Goal: Transaction & Acquisition: Purchase product/service

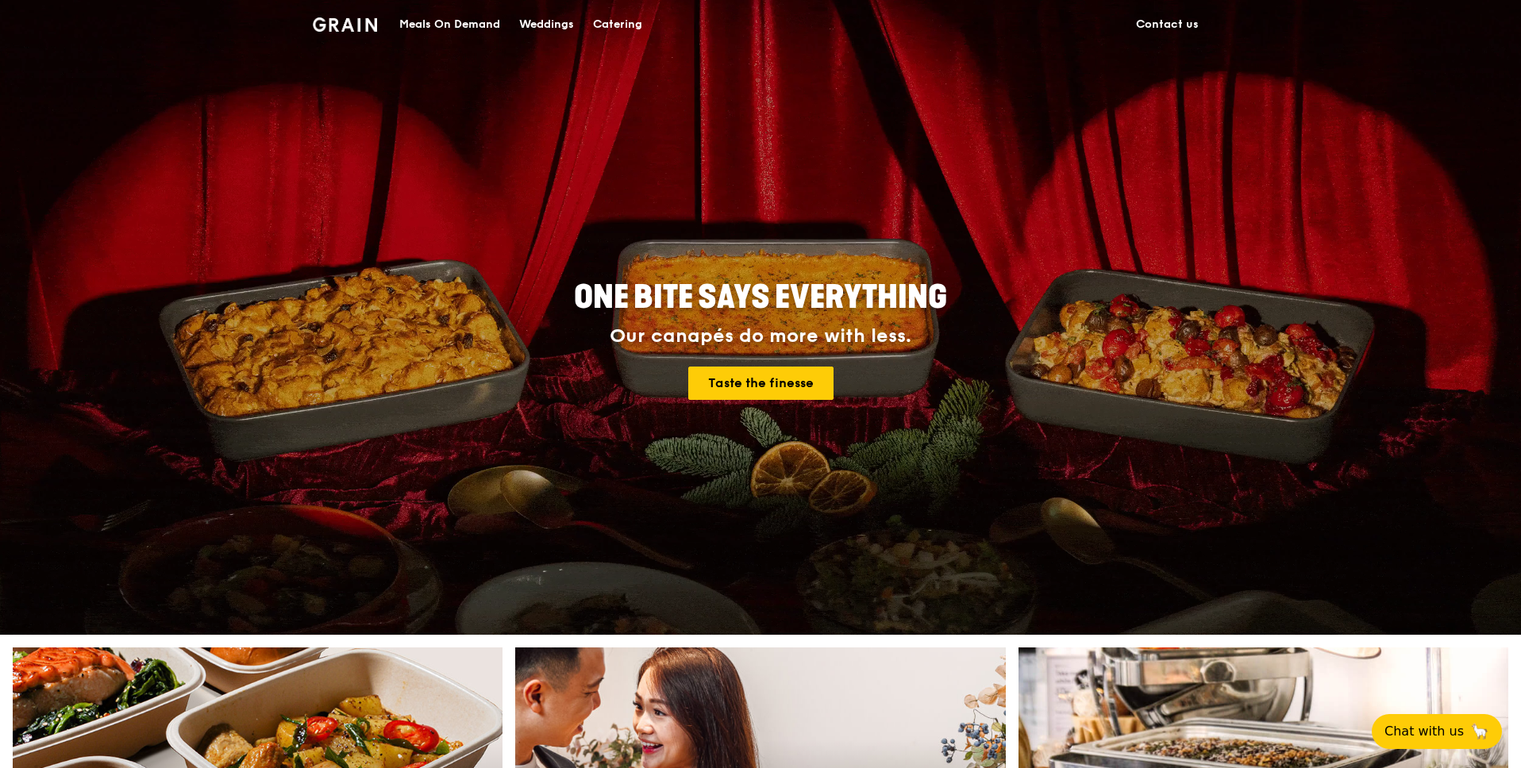
click at [471, 25] on div "Meals On Demand" at bounding box center [449, 25] width 101 height 48
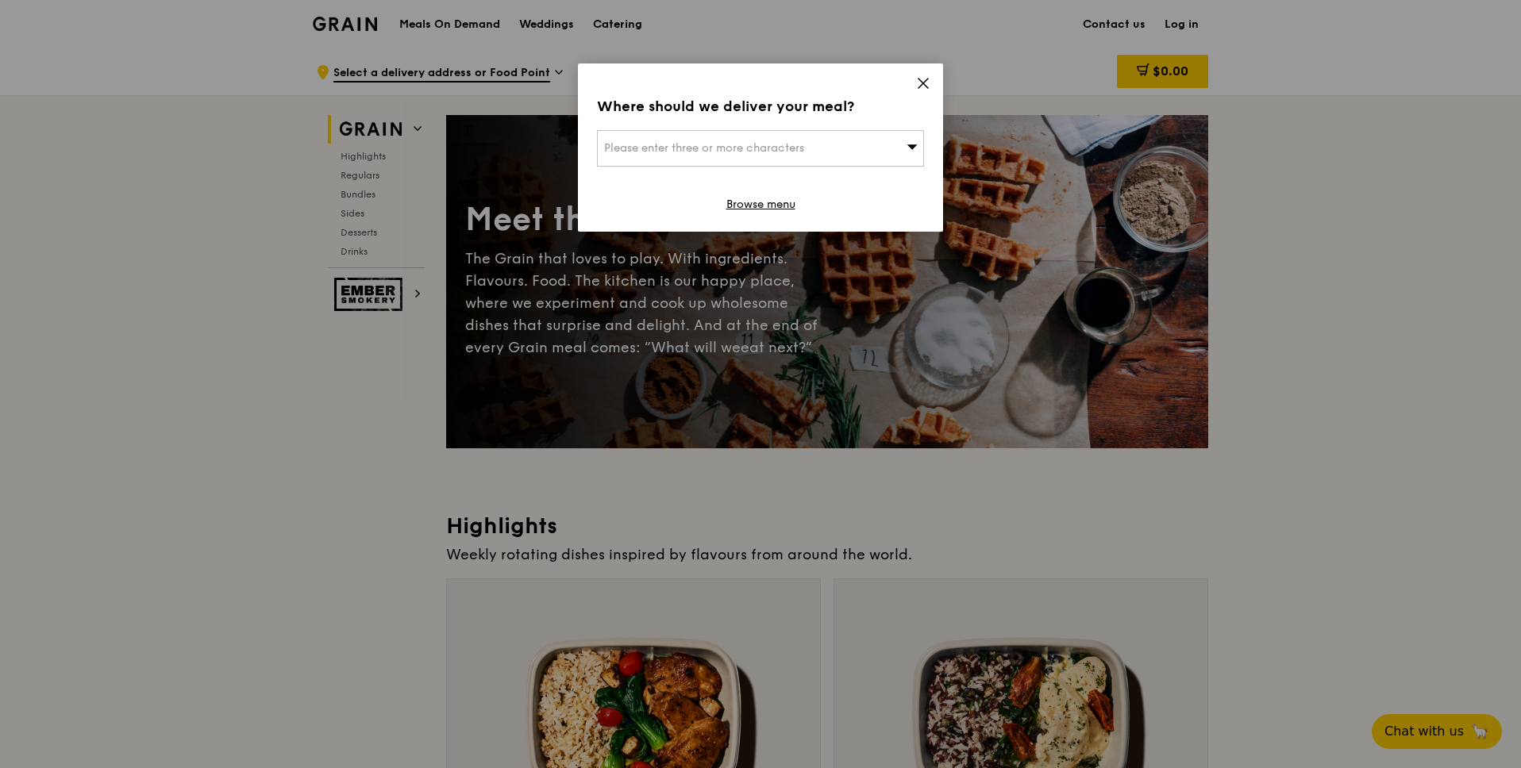
click at [803, 145] on span "Please enter three or more characters" at bounding box center [704, 147] width 200 height 13
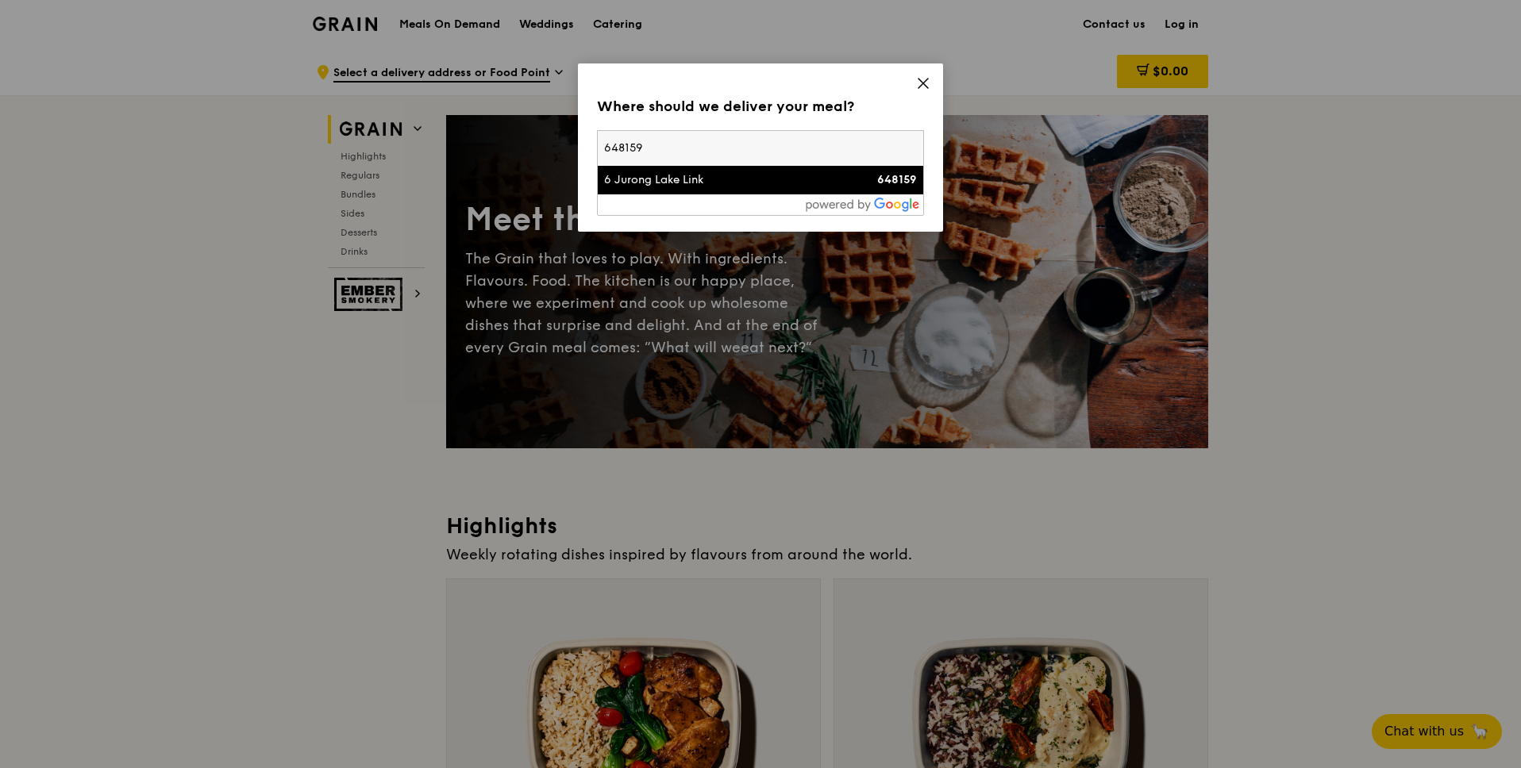
type input "648159"
click at [776, 182] on div "6 Jurong Lake Link" at bounding box center [721, 180] width 235 height 16
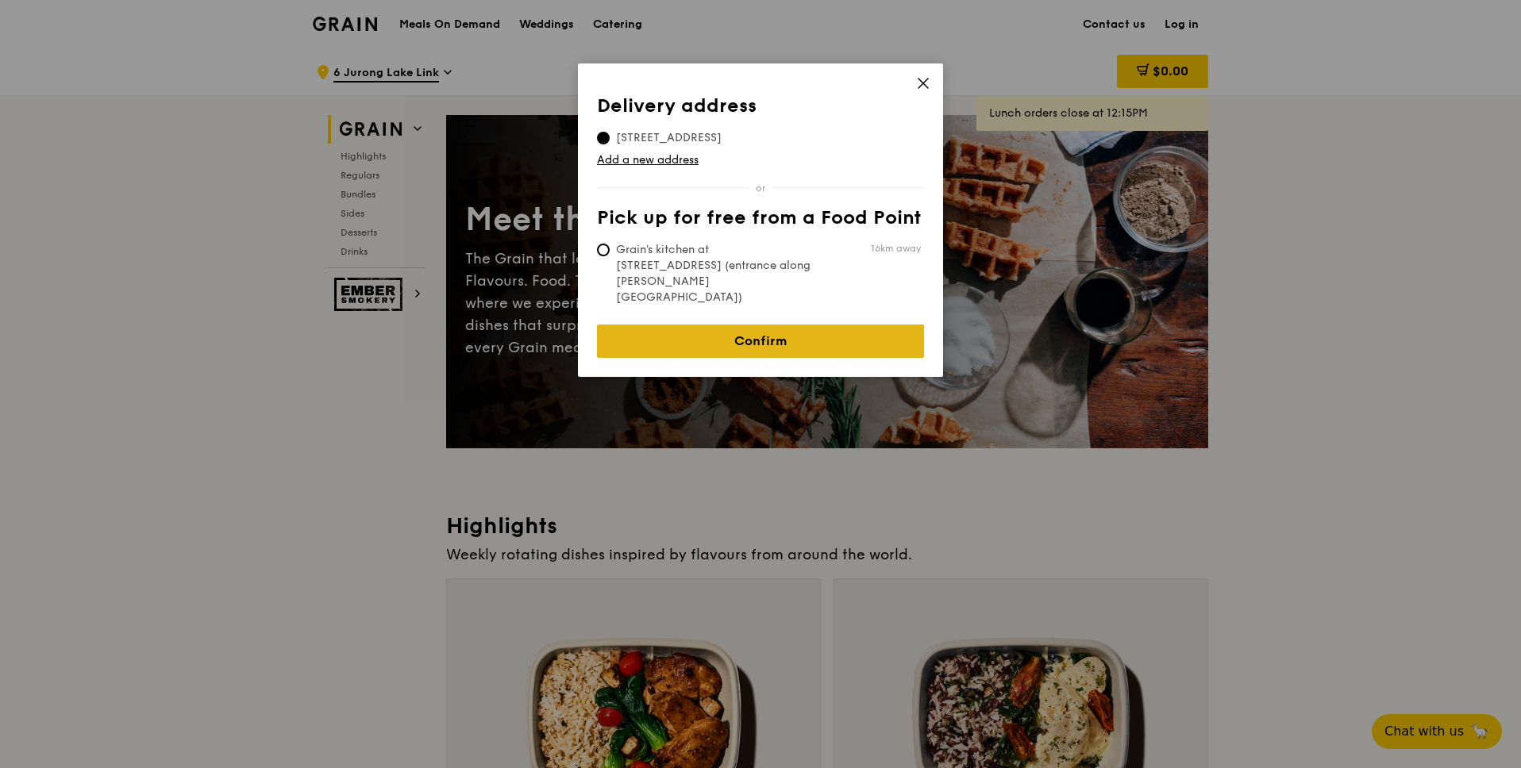
click at [734, 325] on link "Confirm" at bounding box center [760, 341] width 327 height 33
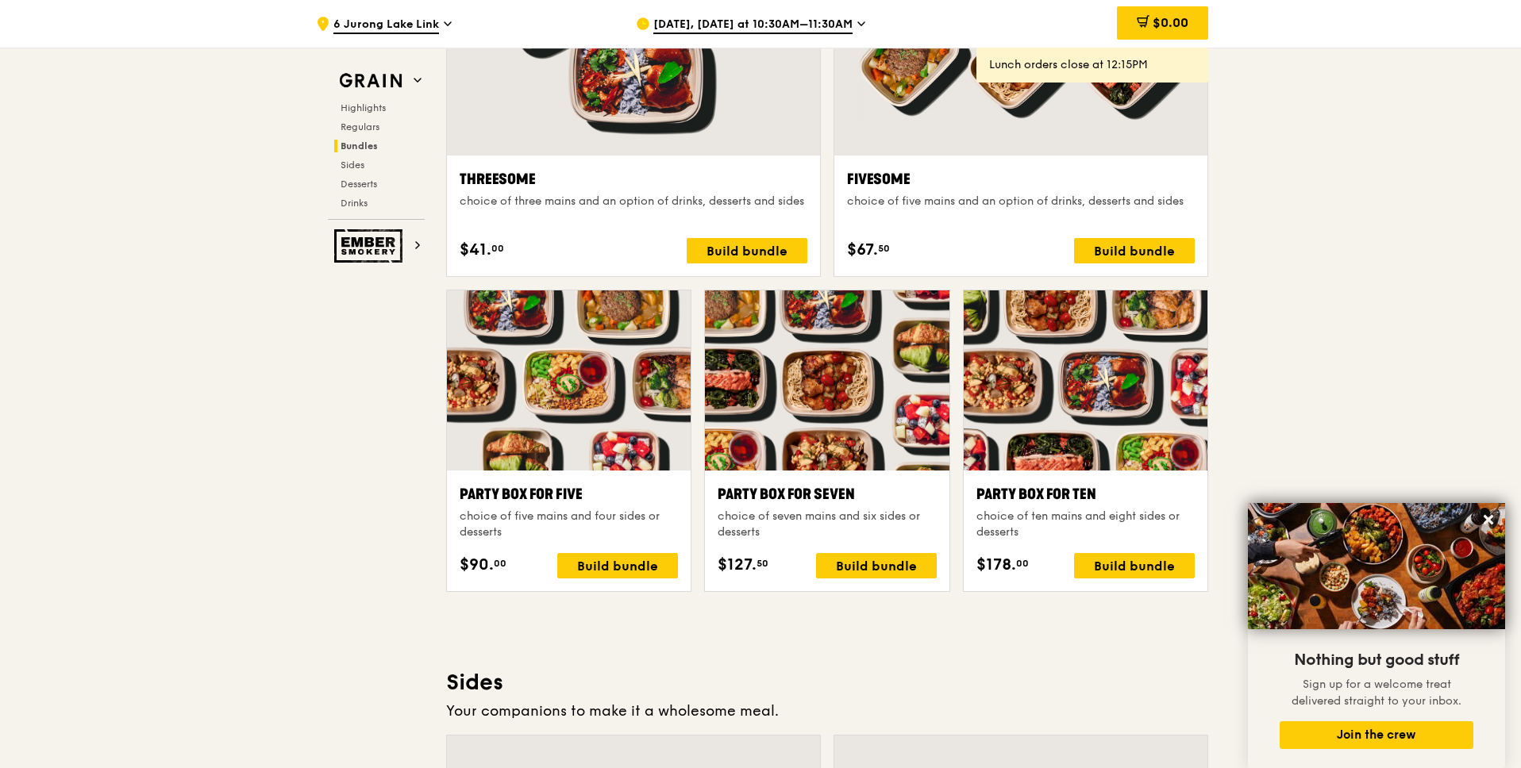
scroll to position [2930, 0]
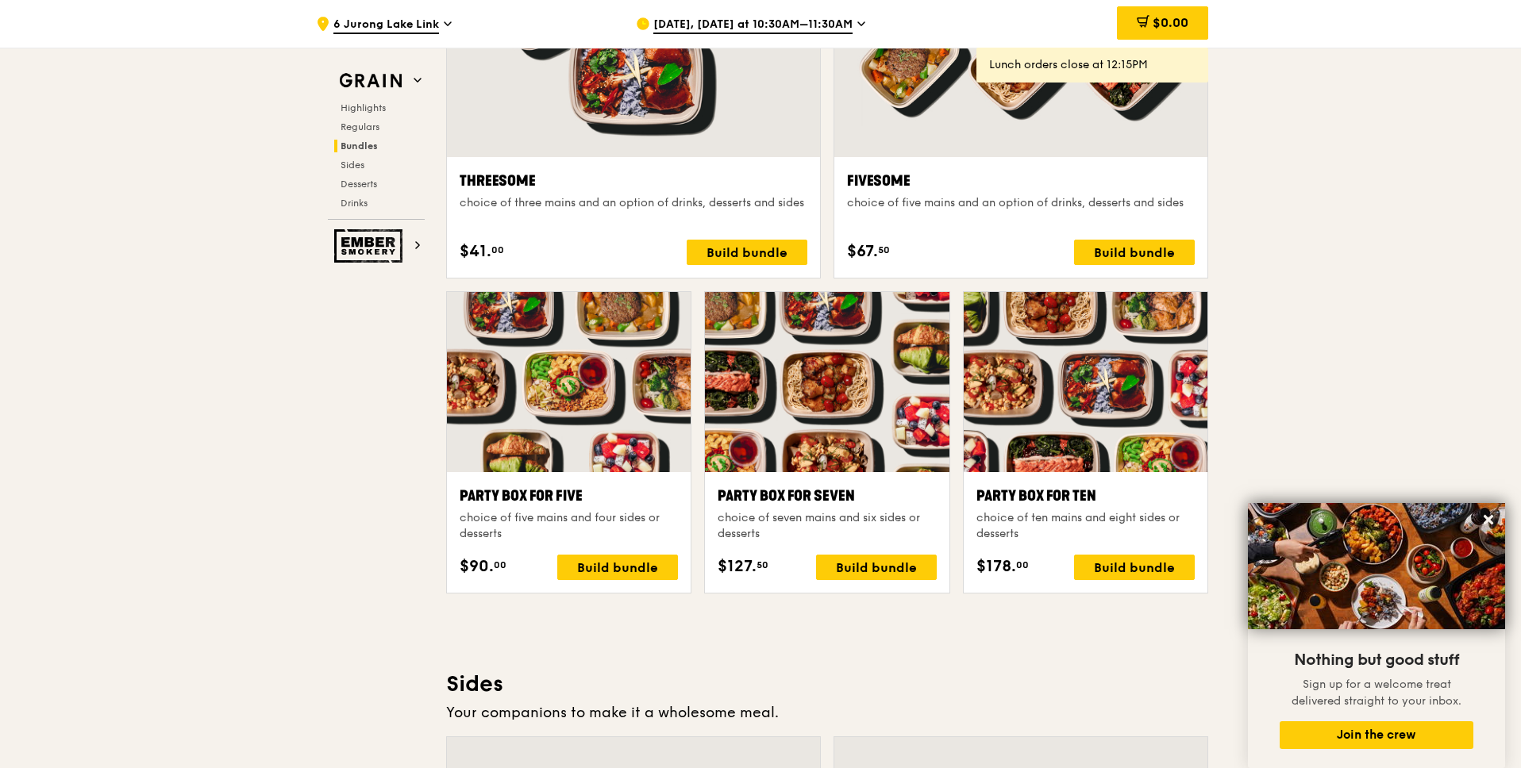
click at [361, 474] on div "Grain Highlights Regulars Bundles Sides Desserts Drinks Ember Smokery Meet the …" at bounding box center [760, 493] width 895 height 6656
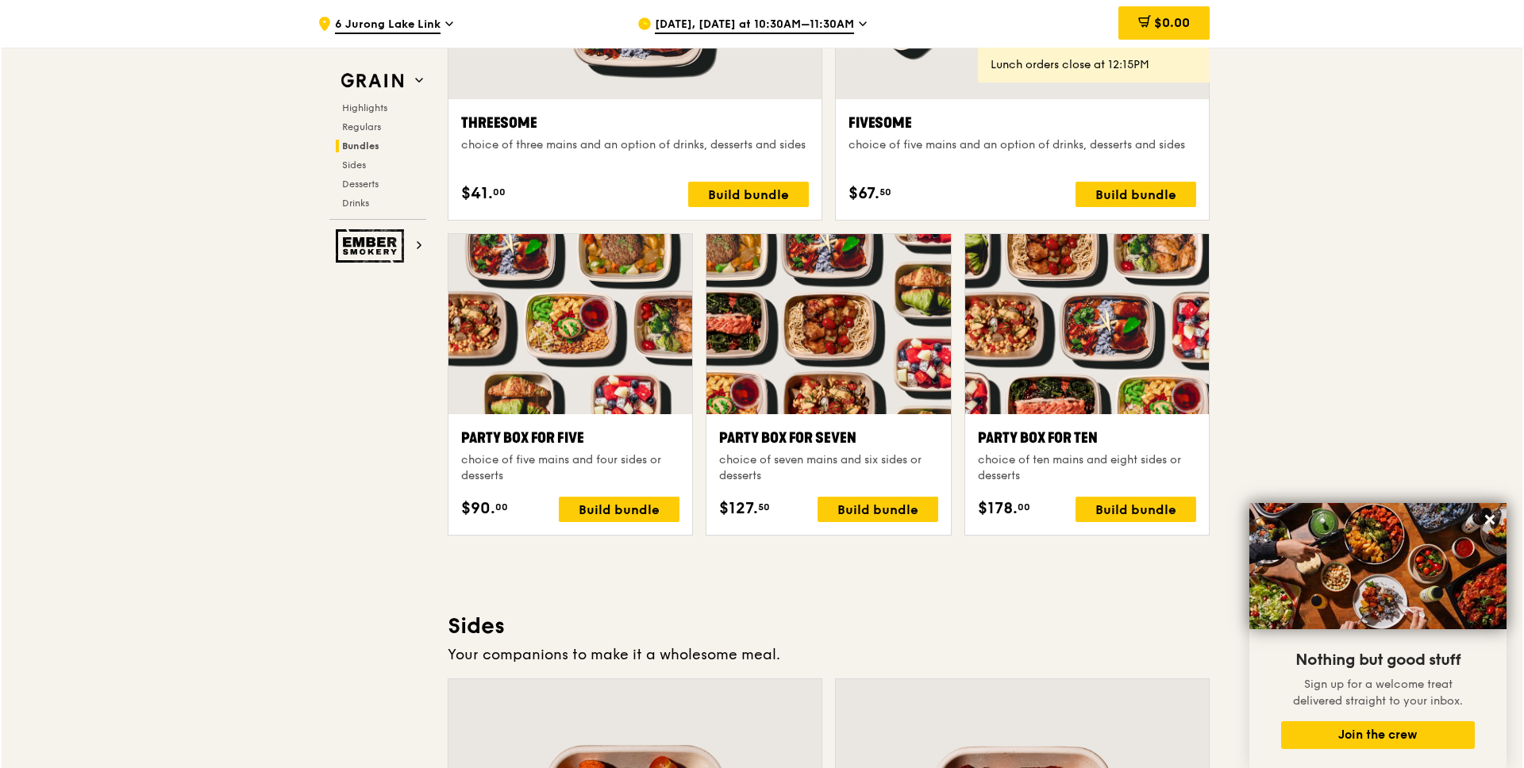
scroll to position [3110, 0]
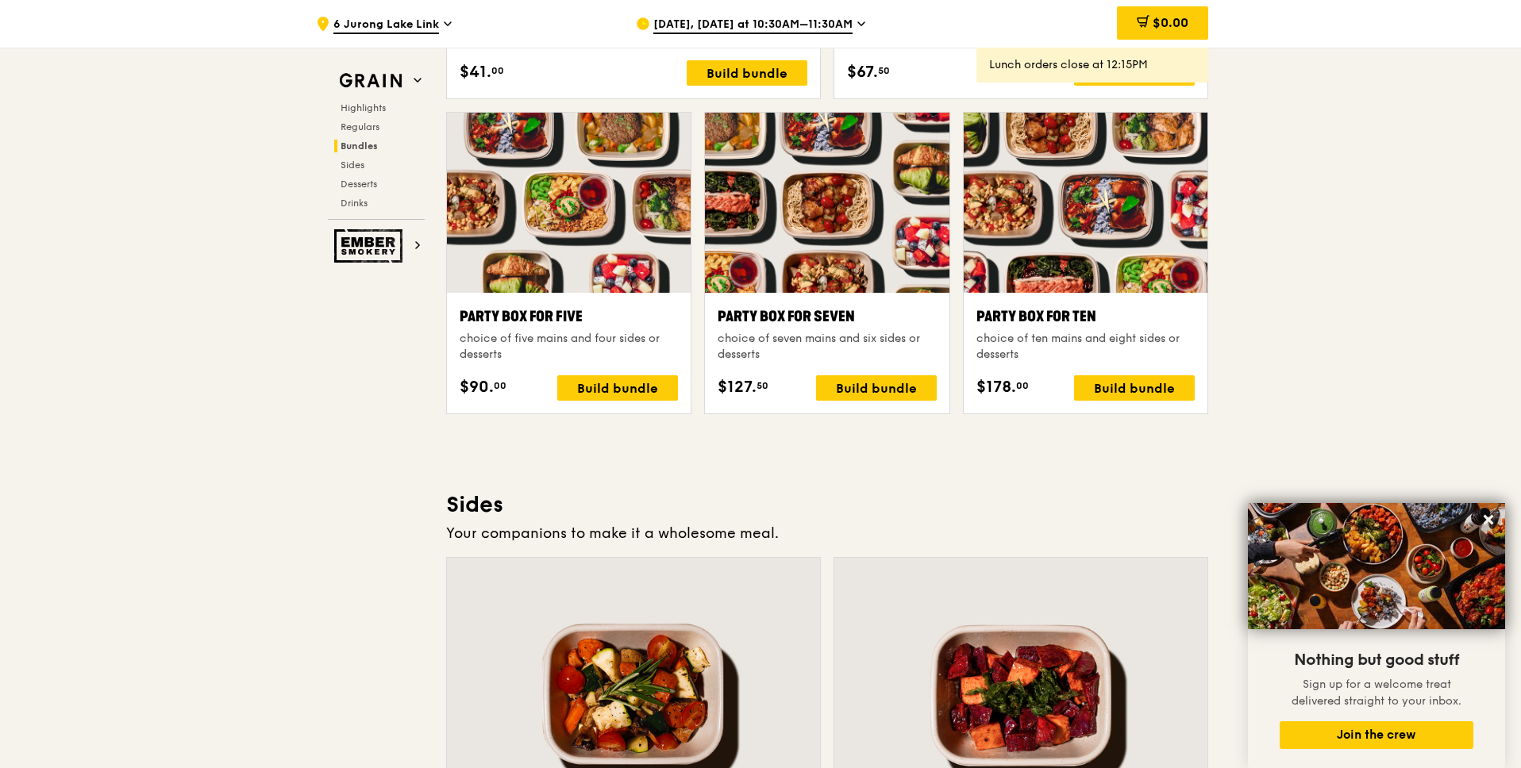
click at [1116, 268] on div at bounding box center [1086, 203] width 244 height 180
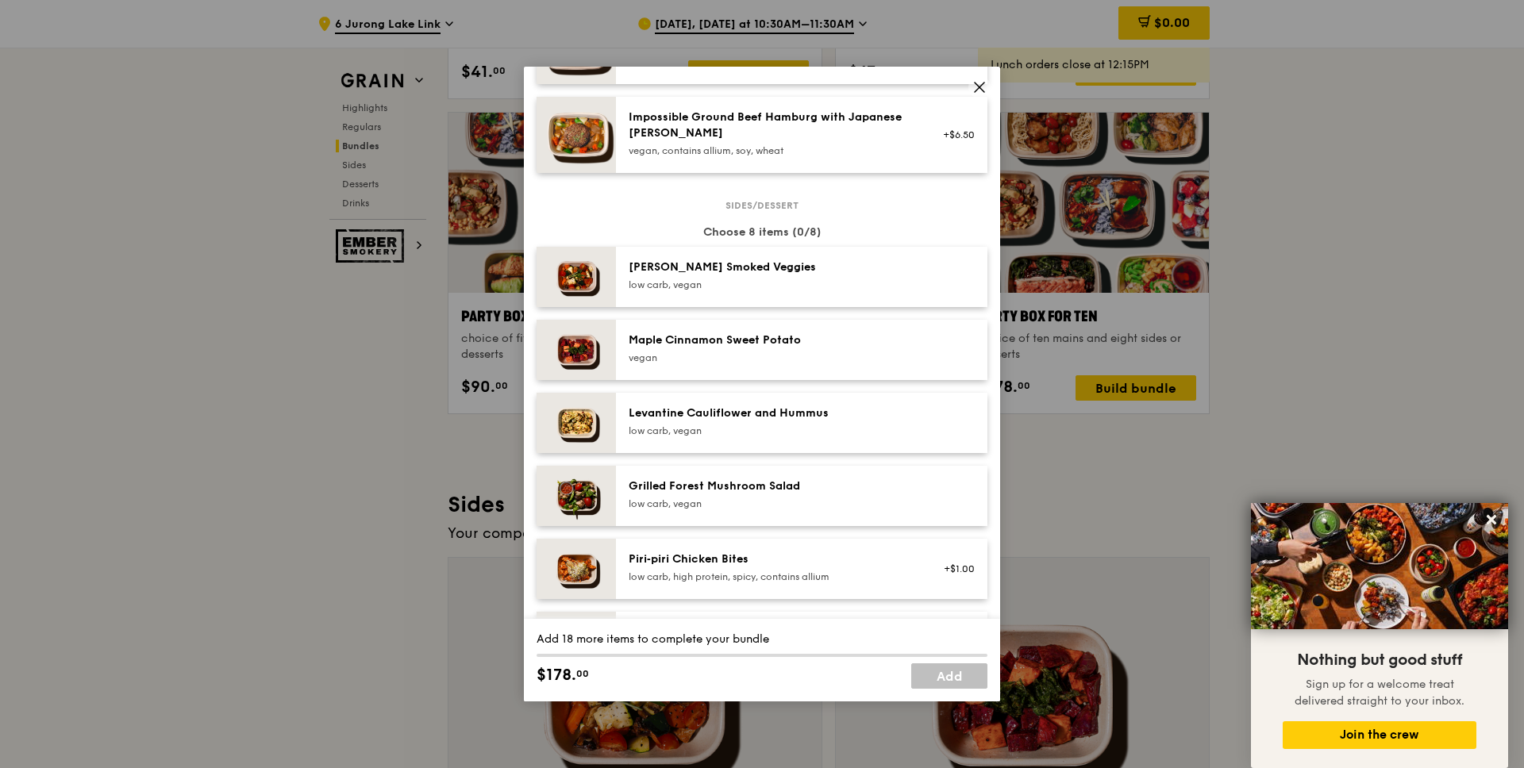
scroll to position [944, 0]
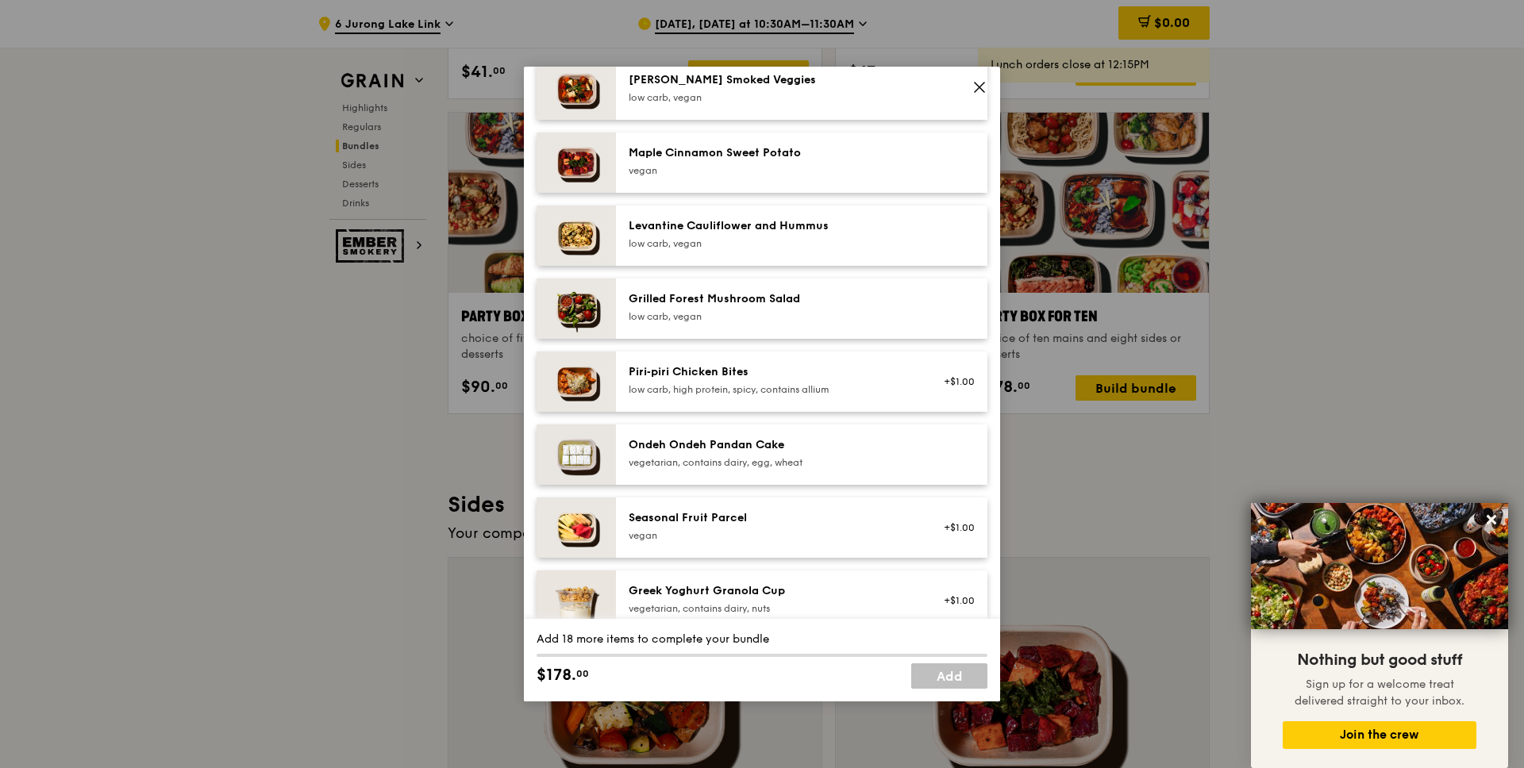
click at [758, 252] on div "Levantine Cauliflower and Hummus low carb, vegan" at bounding box center [771, 235] width 304 height 35
click at [541, 229] on div "2x" at bounding box center [535, 225] width 17 height 17
click at [939, 241] on link "Remove" at bounding box center [956, 239] width 37 height 11
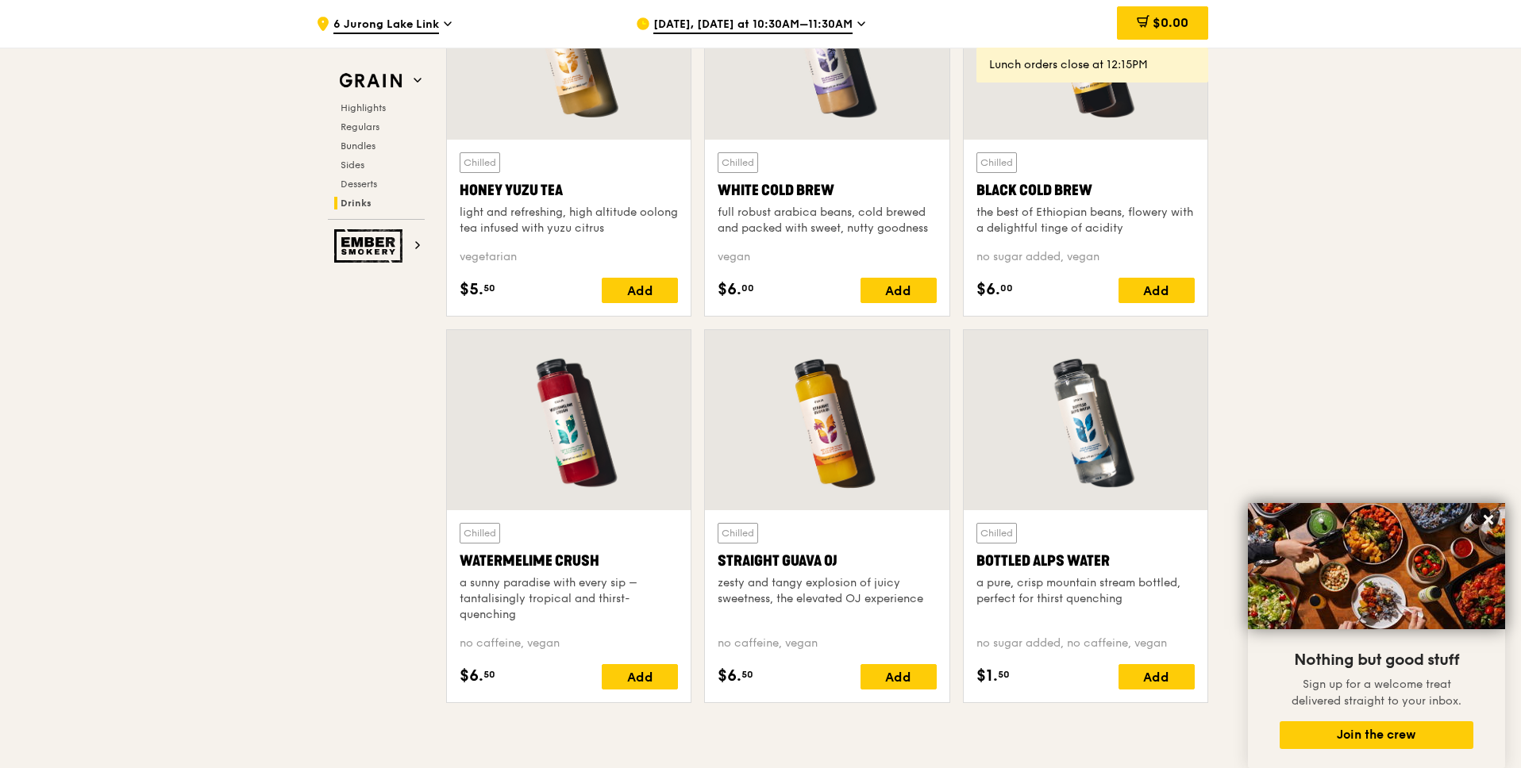
scroll to position [6487, 0]
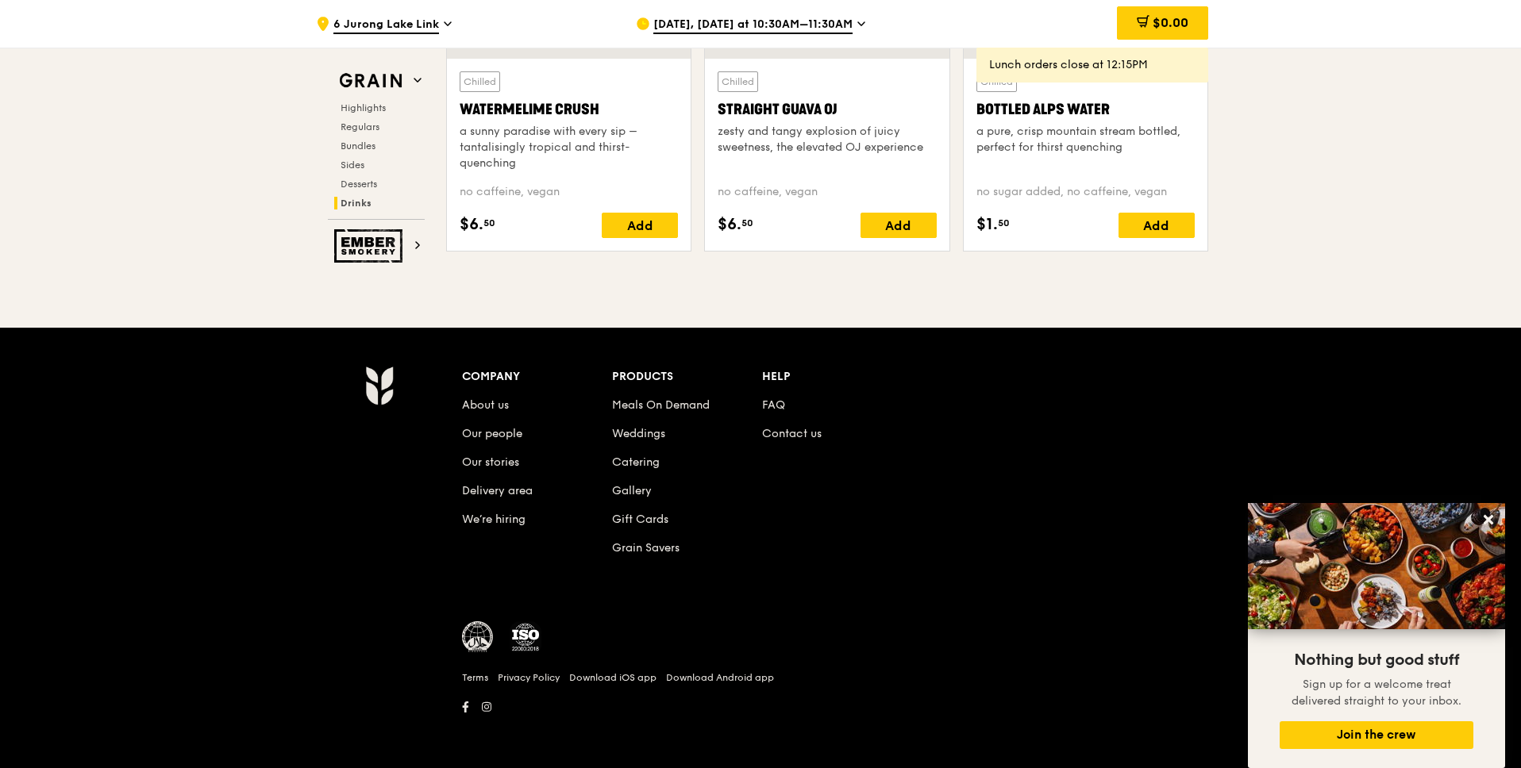
click at [755, 409] on li "Meals On Demand" at bounding box center [687, 402] width 150 height 29
click at [767, 406] on link "FAQ" at bounding box center [773, 405] width 23 height 13
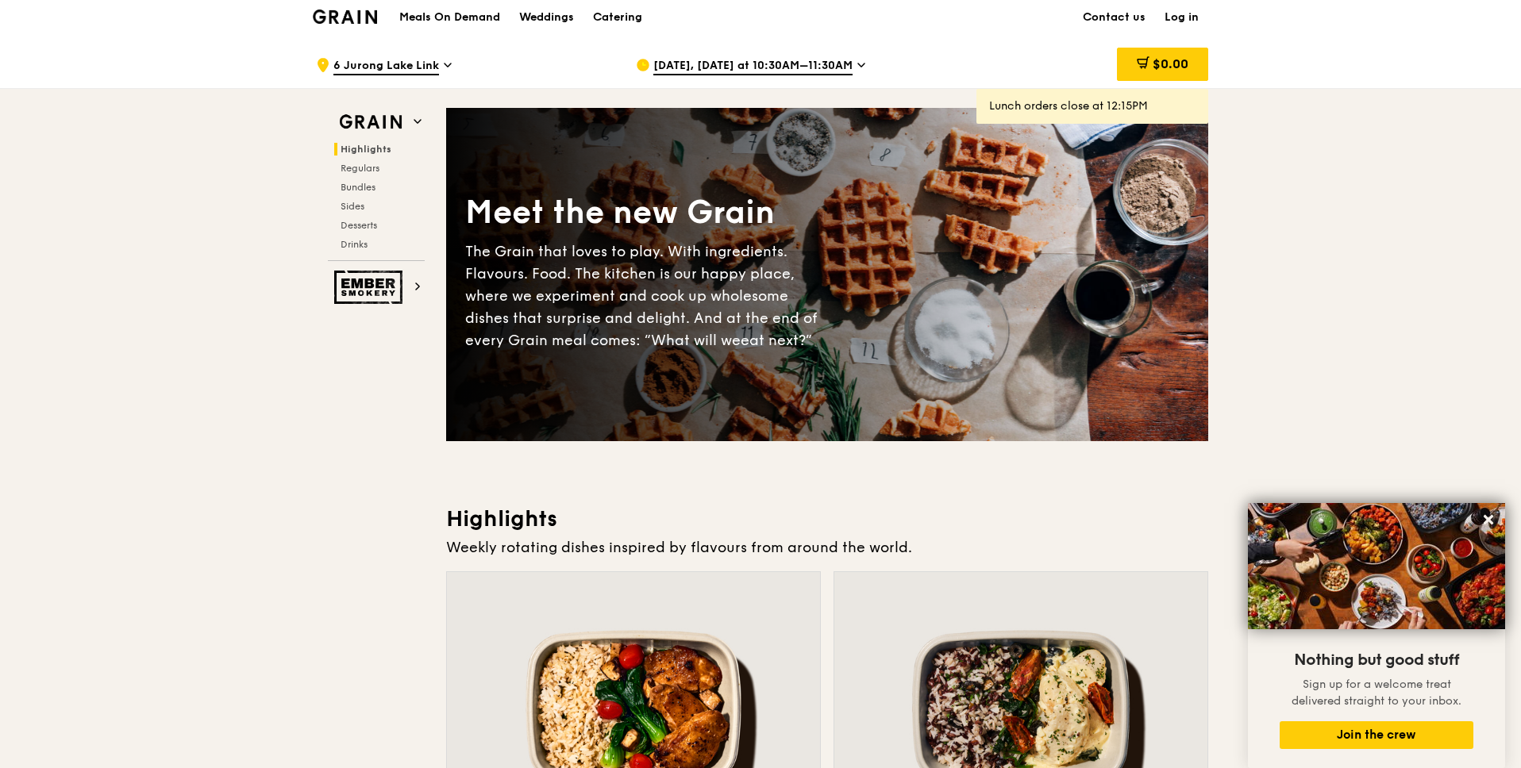
scroll to position [0, 0]
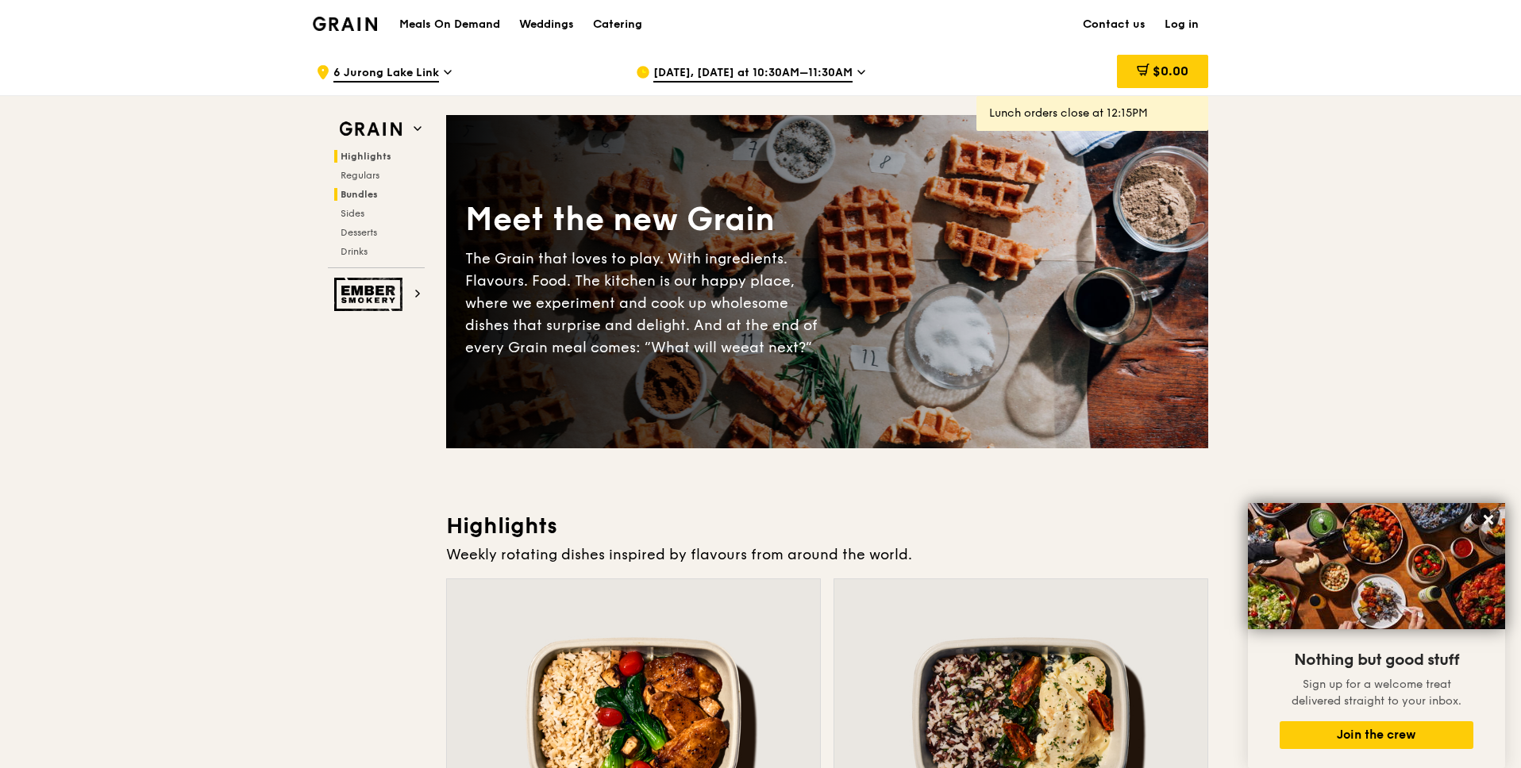
click at [368, 197] on span "Bundles" at bounding box center [359, 194] width 37 height 11
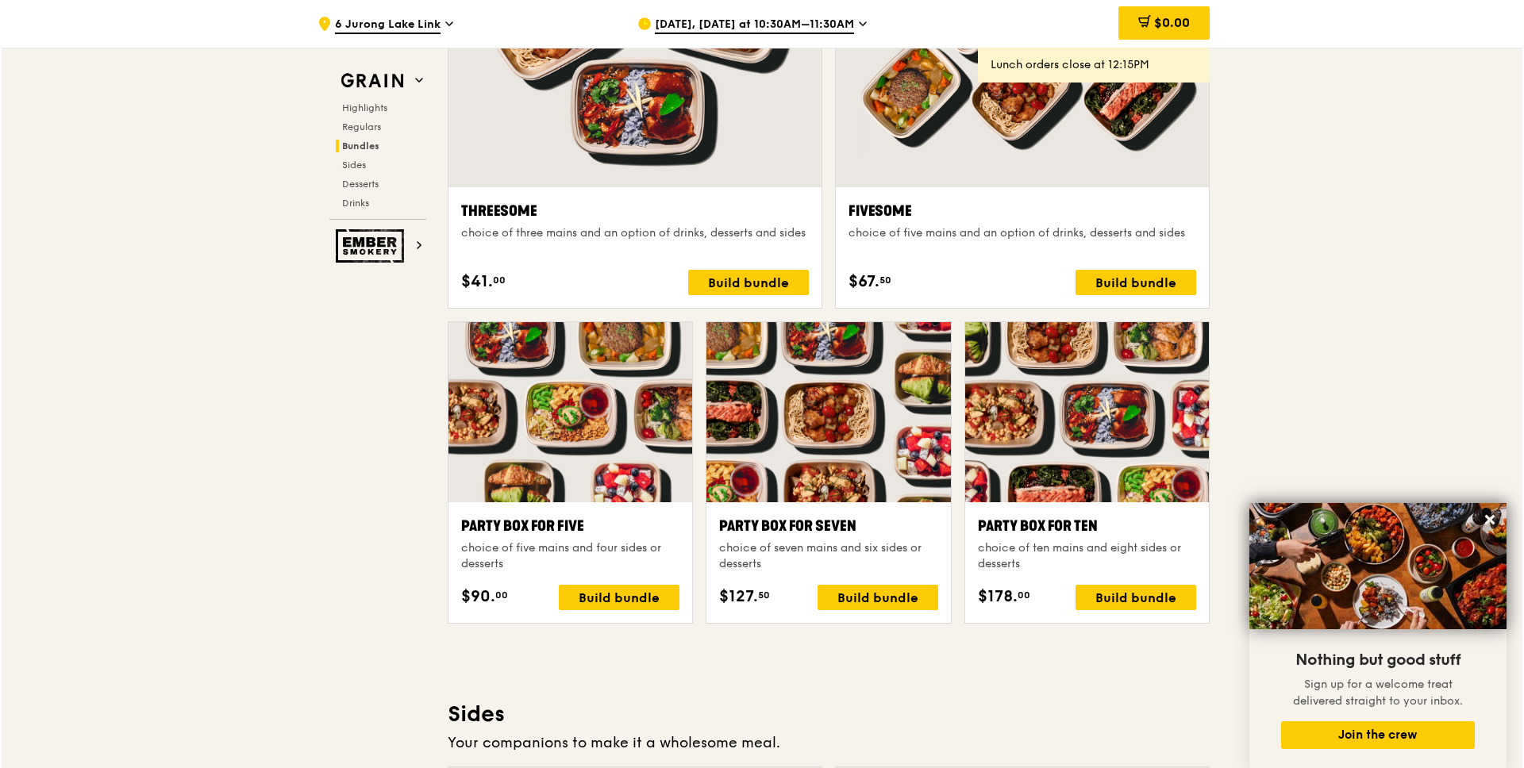
scroll to position [2902, 0]
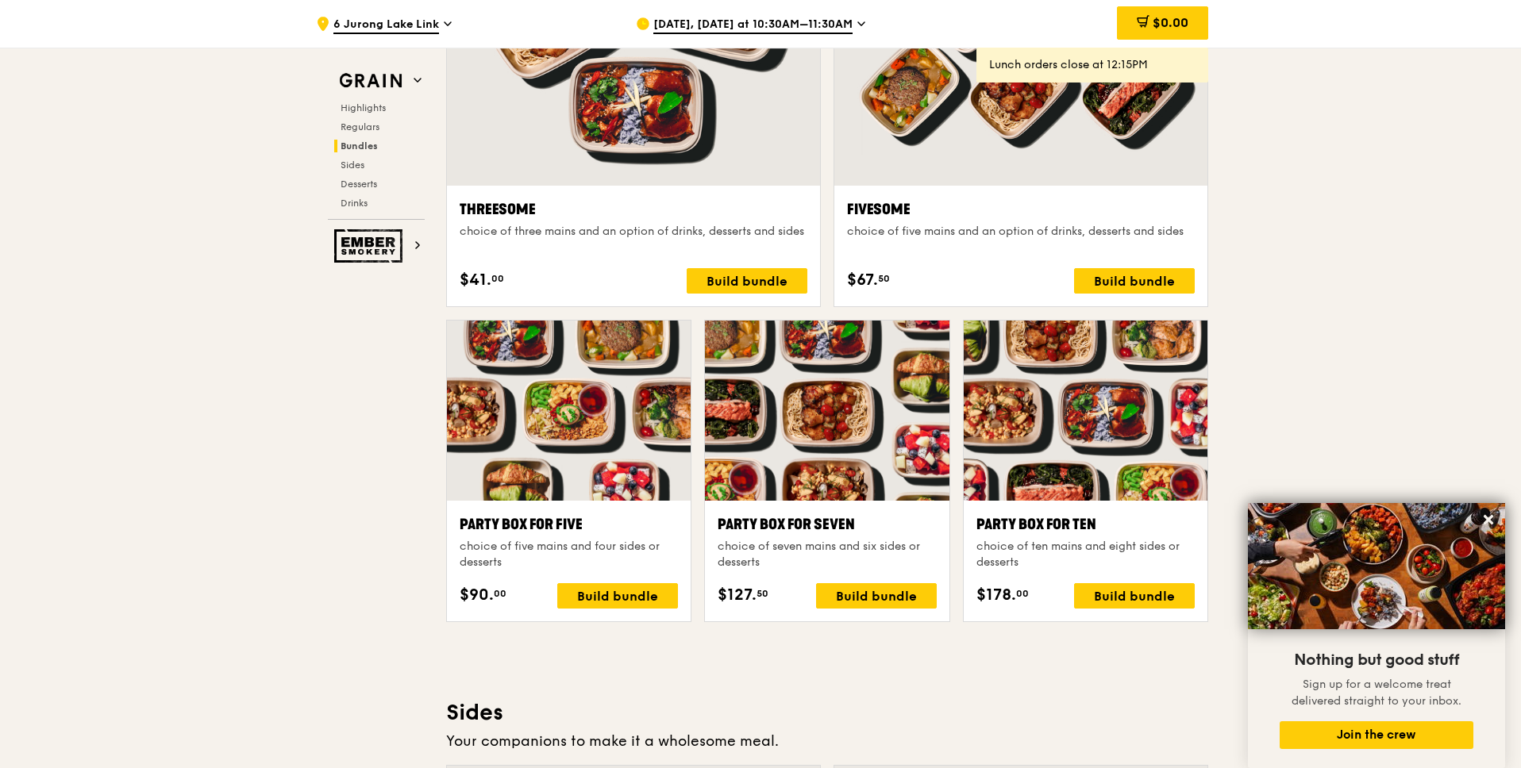
click at [1019, 473] on div at bounding box center [1086, 411] width 244 height 180
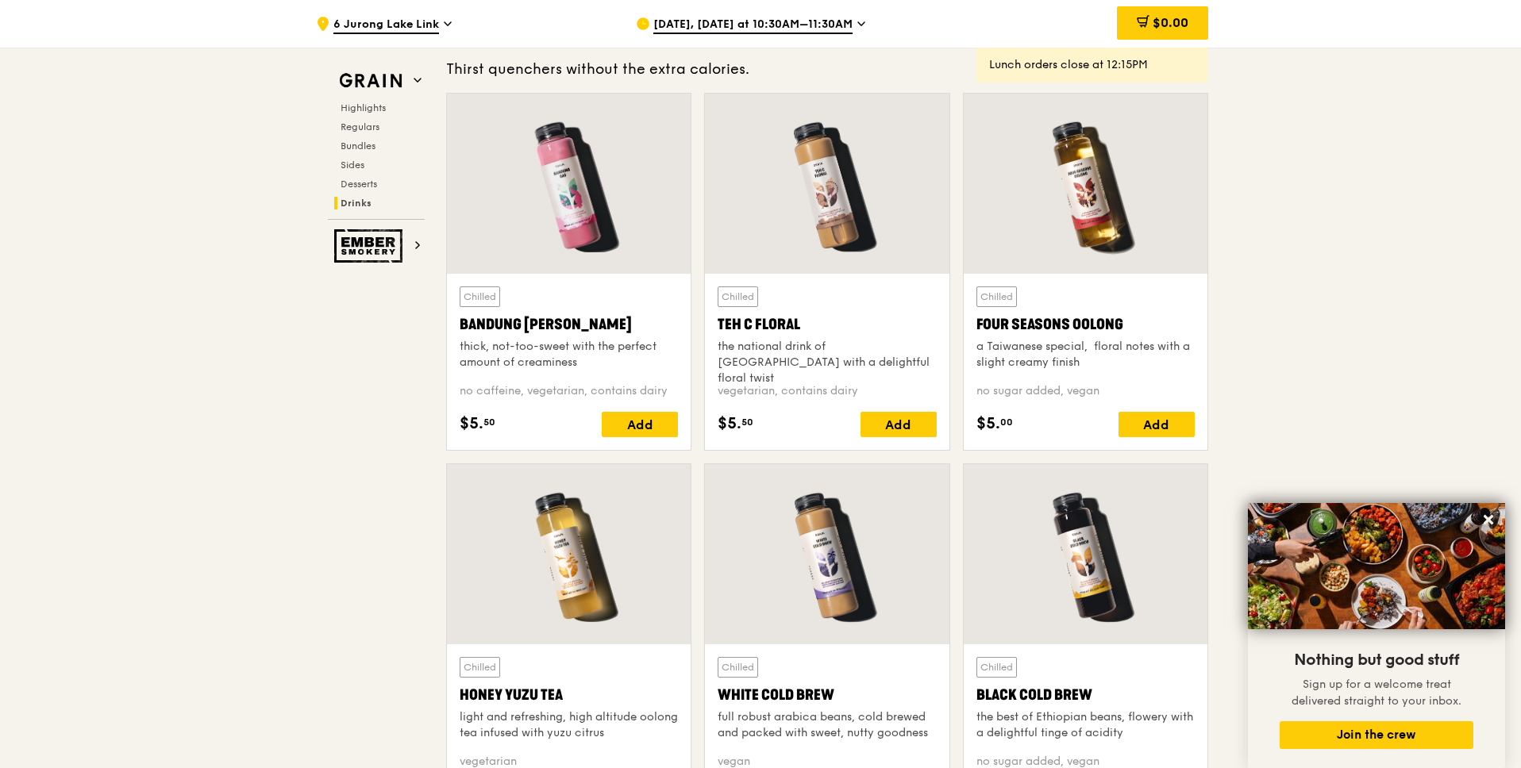
scroll to position [5542, 0]
